Goal: Task Accomplishment & Management: Manage account settings

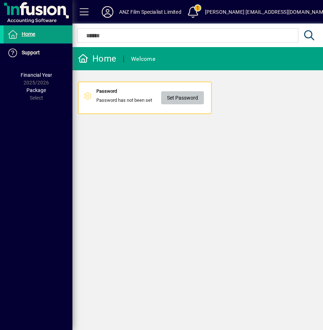
click at [187, 95] on span "Set Password" at bounding box center [182, 98] width 31 height 12
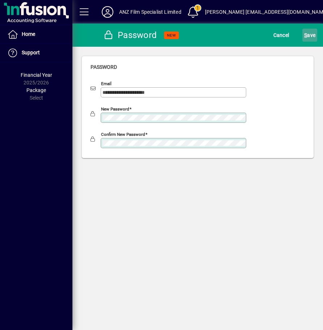
click at [311, 32] on span "S ave" at bounding box center [309, 35] width 11 height 12
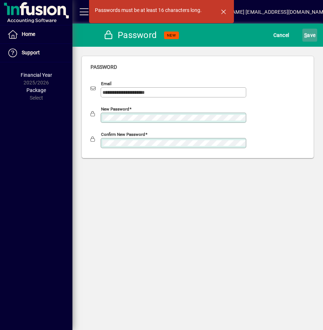
click at [309, 36] on span "S ave" at bounding box center [309, 35] width 11 height 12
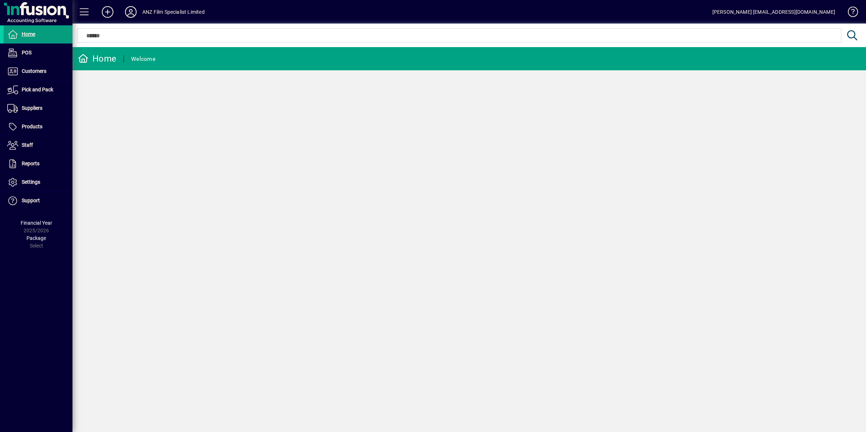
click at [323, 220] on div "Home Welcome" at bounding box center [468, 239] width 793 height 385
click at [323, 239] on div "Home Welcome" at bounding box center [468, 239] width 793 height 385
